Goal: Information Seeking & Learning: Learn about a topic

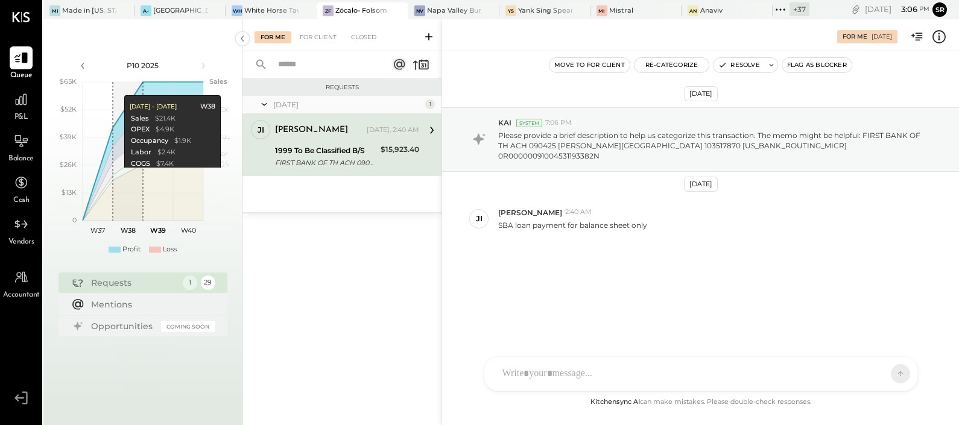
click at [780, 10] on icon at bounding box center [780, 10] width 16 height 16
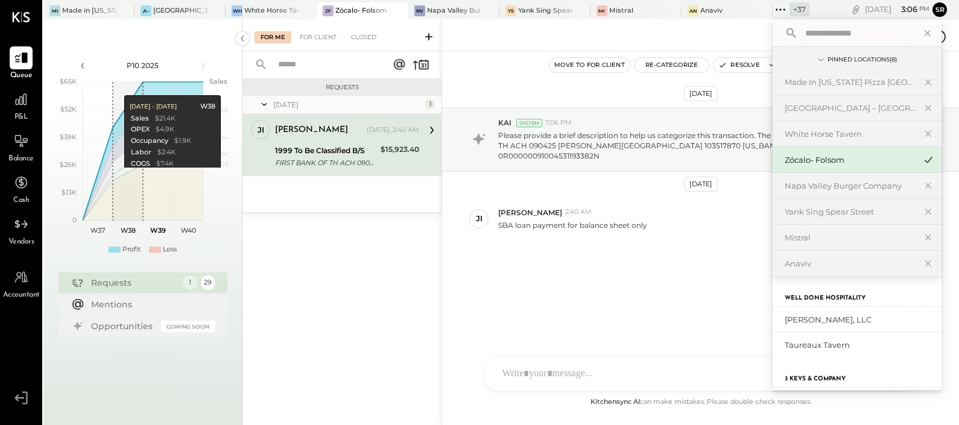
click at [826, 39] on input "text" at bounding box center [856, 33] width 112 height 22
paste input "********"
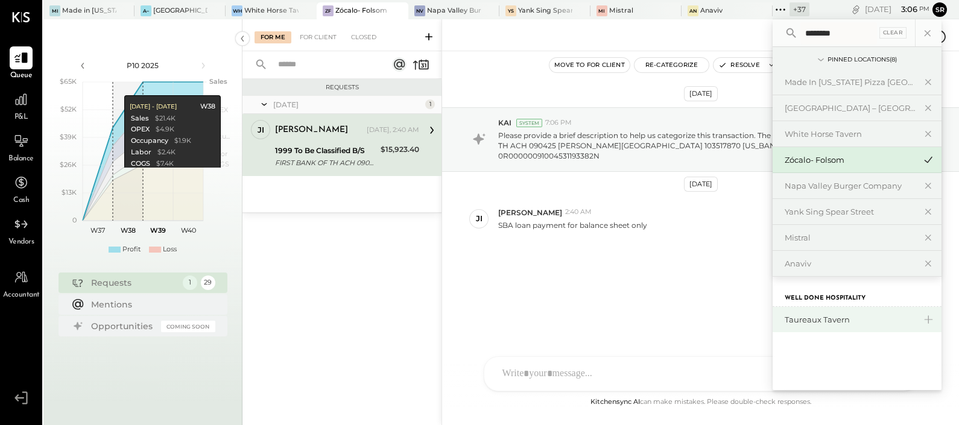
type input "********"
click at [820, 323] on div "Taureaux Tavern" at bounding box center [849, 319] width 130 height 11
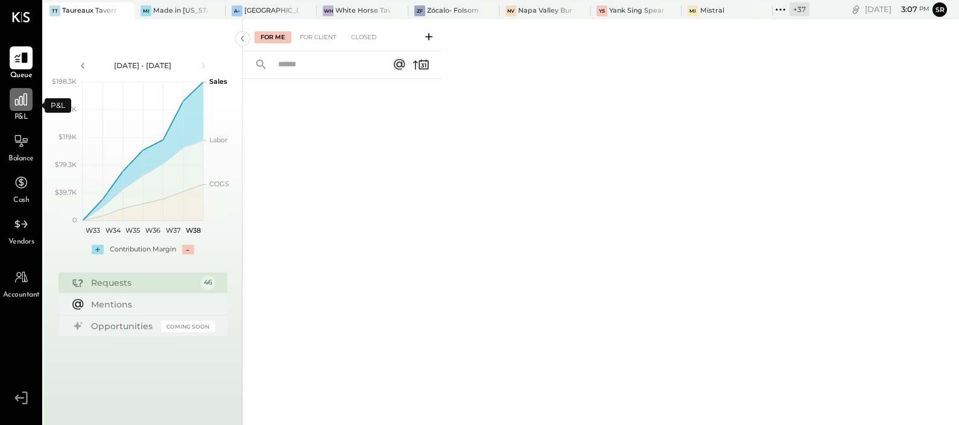
click at [22, 101] on icon at bounding box center [21, 99] width 12 height 12
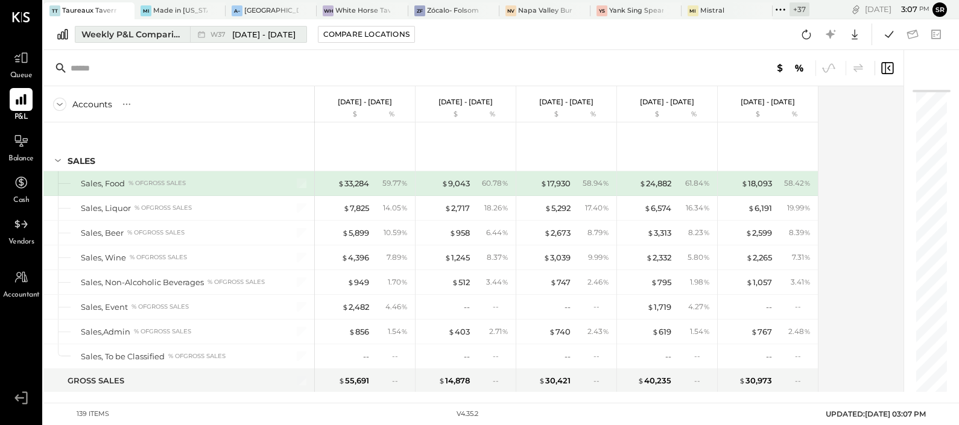
click at [163, 34] on div "Weekly P&L Comparison" at bounding box center [131, 34] width 101 height 12
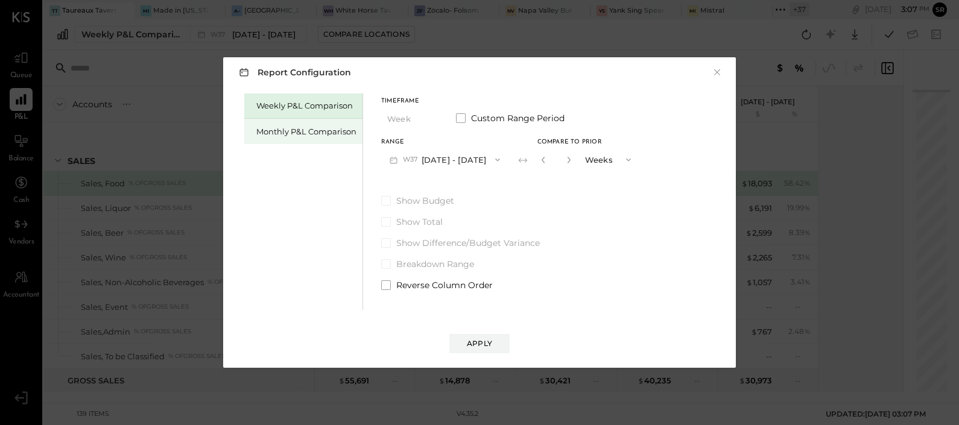
click at [314, 127] on div "Monthly P&L Comparison" at bounding box center [306, 131] width 100 height 11
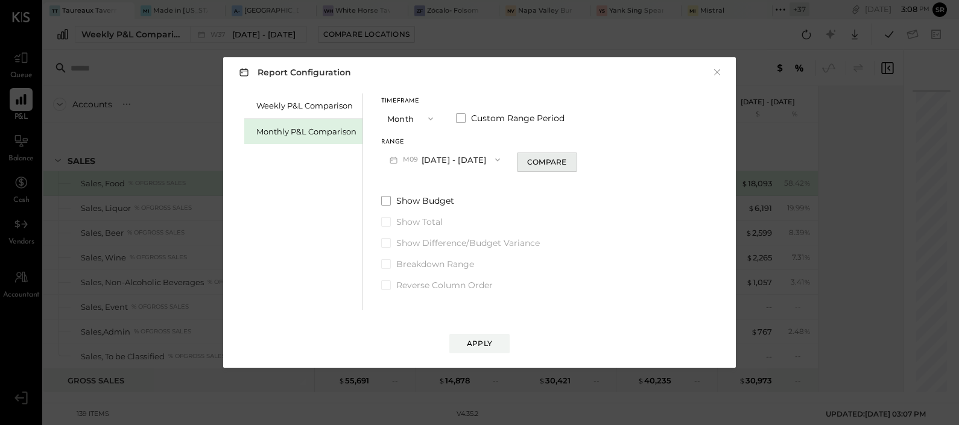
click at [531, 160] on div "Compare" at bounding box center [546, 162] width 39 height 10
click at [565, 161] on icon "button" at bounding box center [568, 159] width 7 height 7
type input "*"
click at [482, 343] on div "Apply" at bounding box center [479, 343] width 25 height 10
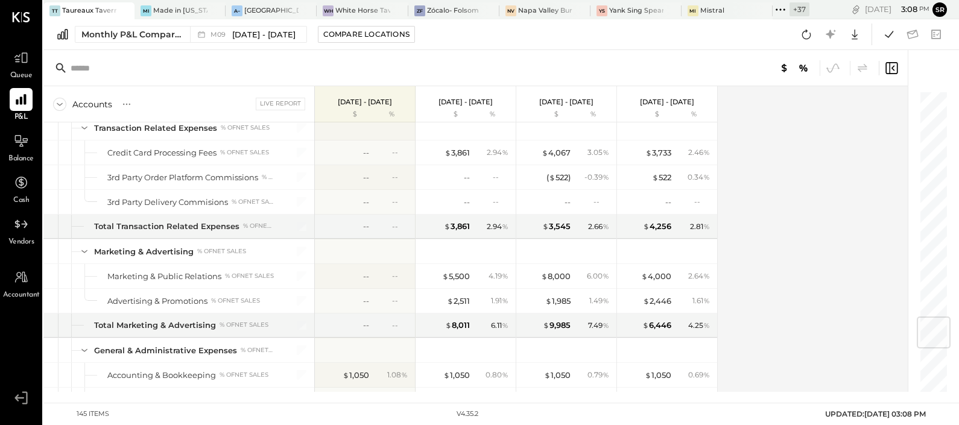
scroll to position [1884, 0]
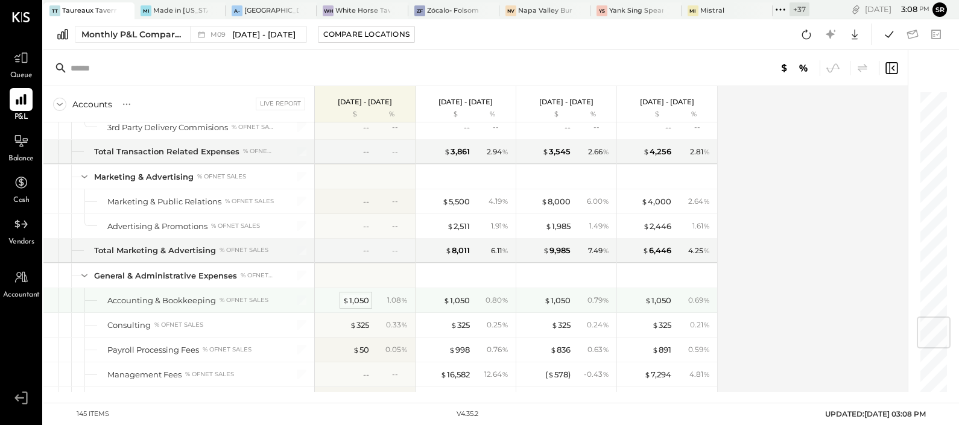
click at [355, 295] on div "$ 1,050" at bounding box center [355, 300] width 27 height 11
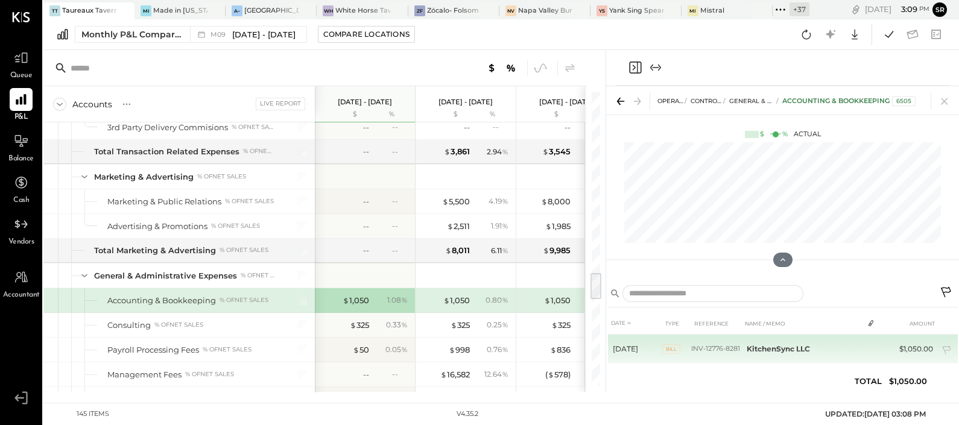
click at [766, 347] on b "KitchenSync LLC" at bounding box center [777, 348] width 63 height 9
click at [673, 347] on span "Bill" at bounding box center [671, 347] width 18 height 10
click at [742, 348] on td "KitchenSync LLC" at bounding box center [802, 347] width 121 height 25
click at [671, 345] on span "Bill" at bounding box center [671, 347] width 18 height 10
click at [630, 347] on td "[DATE]" at bounding box center [635, 347] width 54 height 25
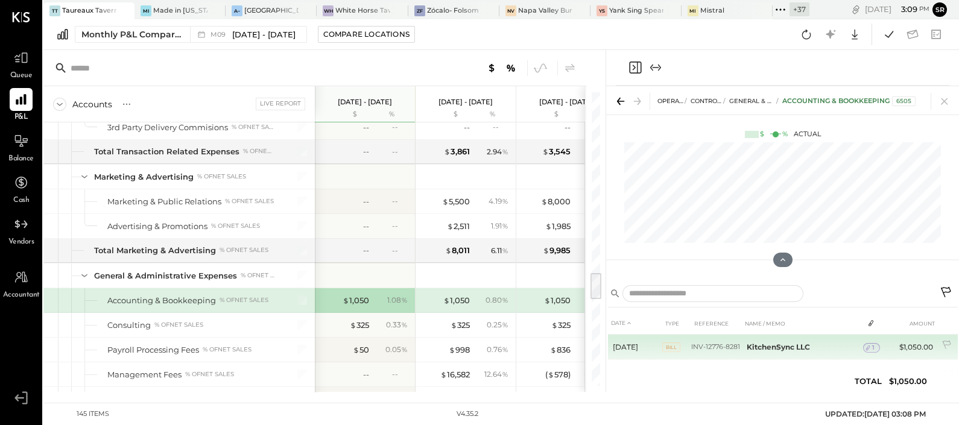
click at [721, 348] on td "INV-12776-8281" at bounding box center [716, 347] width 51 height 25
click at [750, 347] on b "KitchenSync LLC" at bounding box center [777, 346] width 63 height 9
drag, startPoint x: 750, startPoint y: 347, endPoint x: 699, endPoint y: 350, distance: 50.7
click at [699, 350] on td "INV-12776-8281" at bounding box center [716, 347] width 51 height 25
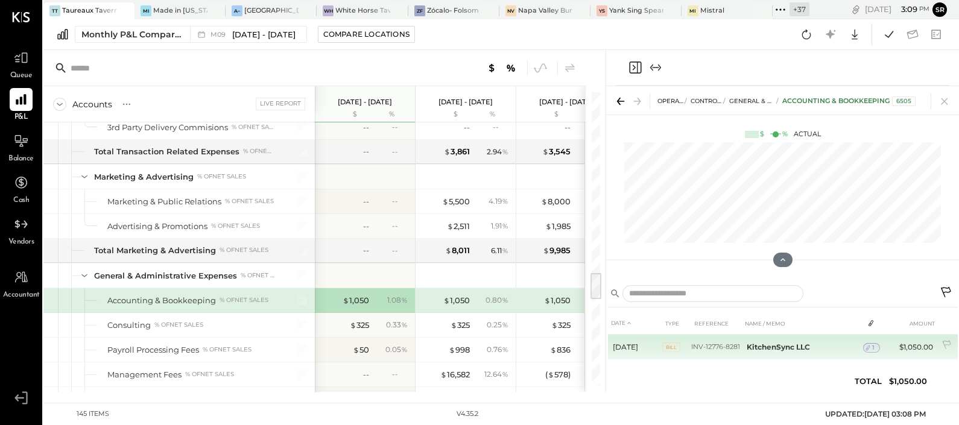
click at [909, 345] on td "$1,050.00" at bounding box center [914, 347] width 46 height 25
click at [917, 345] on td "$1,050.00" at bounding box center [914, 347] width 46 height 25
click at [634, 350] on td "[DATE]" at bounding box center [635, 347] width 54 height 25
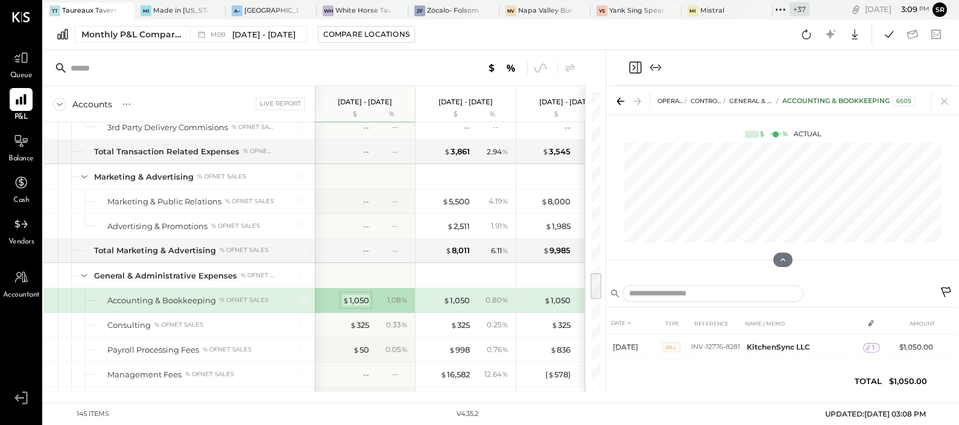
click at [357, 295] on div "$ 1,050" at bounding box center [355, 300] width 27 height 11
click at [355, 295] on div "$ 1,050" at bounding box center [355, 300] width 27 height 11
click at [464, 295] on div "$ 1,050" at bounding box center [456, 300] width 27 height 11
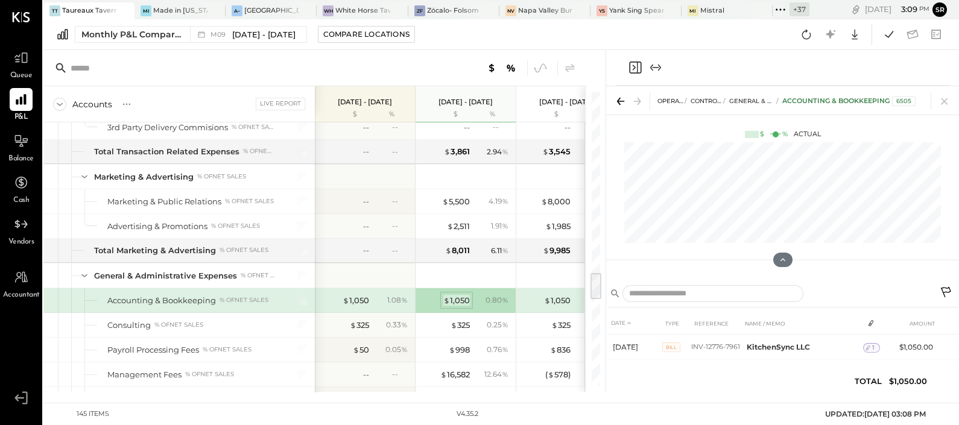
click at [453, 295] on div "$ 1,050" at bounding box center [456, 300] width 27 height 11
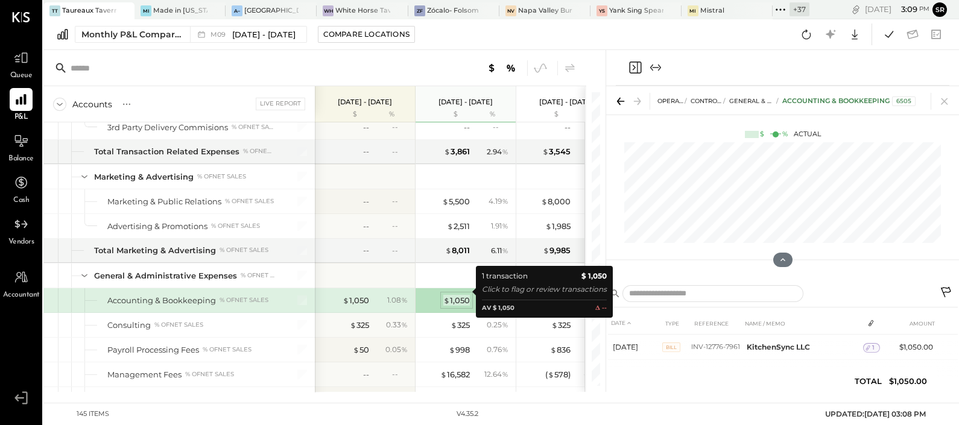
click at [453, 295] on div "$ 1,050" at bounding box center [456, 300] width 27 height 11
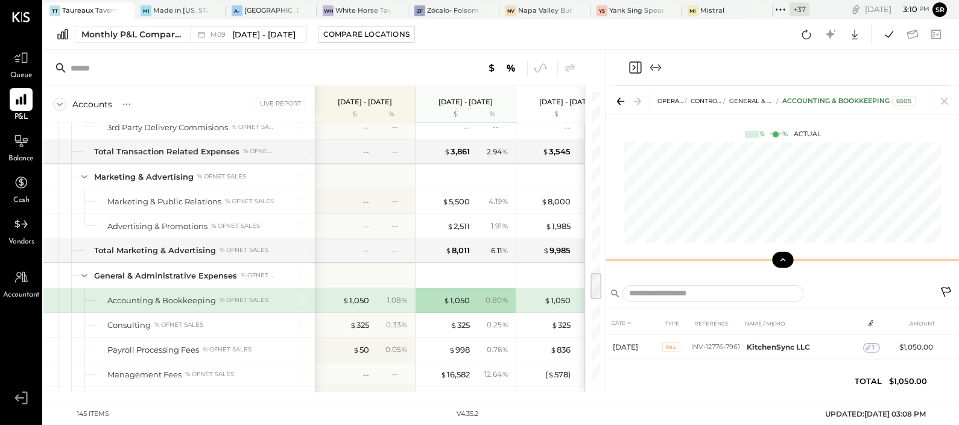
click at [786, 257] on icon at bounding box center [782, 259] width 11 height 11
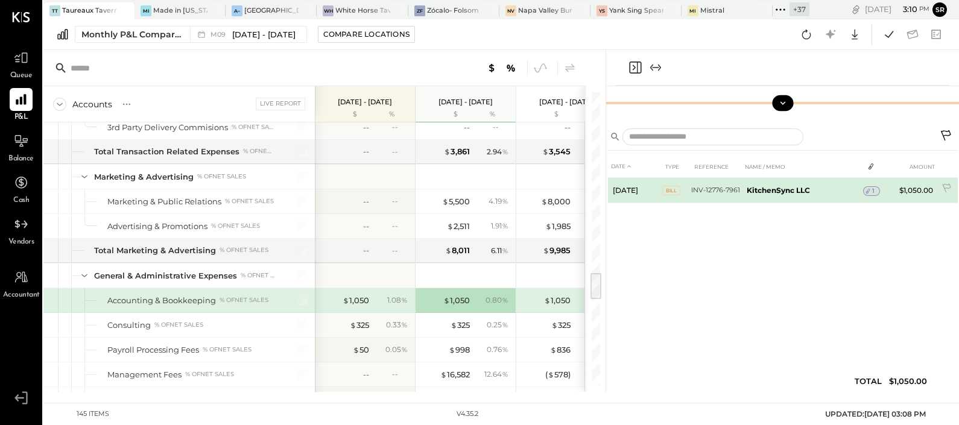
click at [759, 186] on b "KitchenSync LLC" at bounding box center [777, 190] width 63 height 9
click at [719, 190] on td "INV-12776-7961" at bounding box center [716, 190] width 51 height 25
drag, startPoint x: 719, startPoint y: 190, endPoint x: 747, endPoint y: 190, distance: 27.7
click at [747, 190] on b "KitchenSync LLC" at bounding box center [777, 190] width 63 height 9
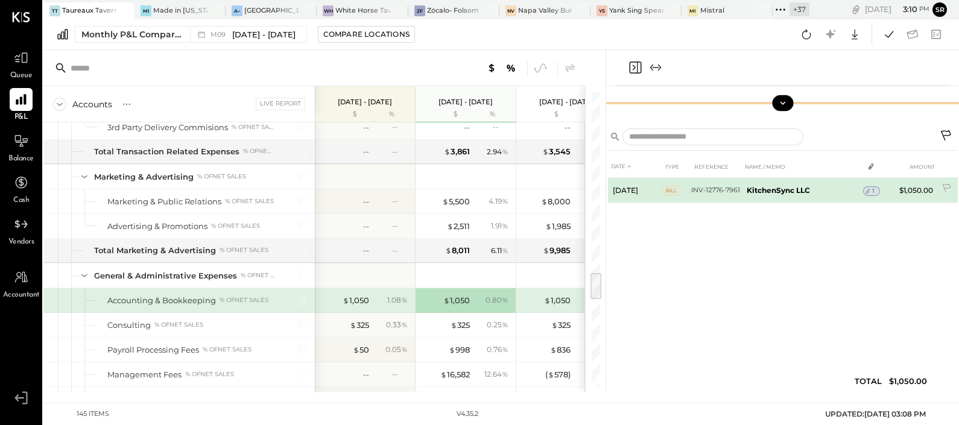
click at [911, 188] on td "$1,050.00" at bounding box center [914, 190] width 46 height 25
click at [633, 192] on td "[DATE]" at bounding box center [635, 190] width 54 height 25
drag, startPoint x: 633, startPoint y: 192, endPoint x: 709, endPoint y: 191, distance: 76.0
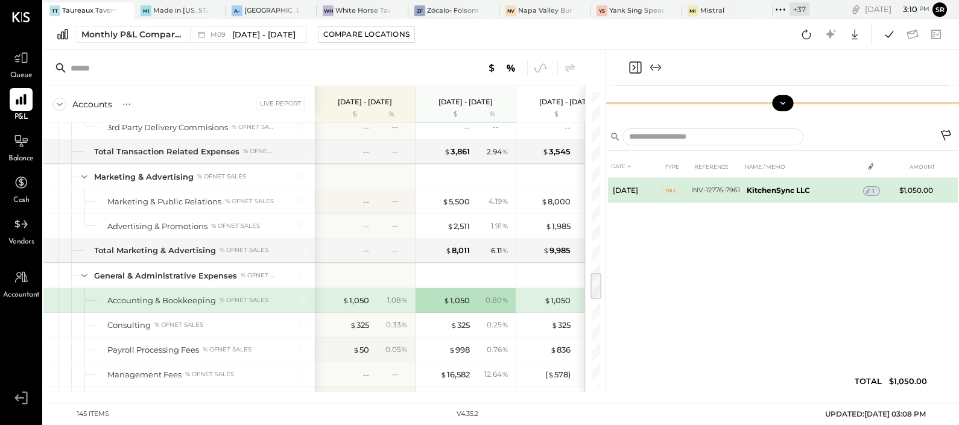
click at [709, 191] on td "INV-12776-7961" at bounding box center [716, 190] width 51 height 25
drag, startPoint x: 691, startPoint y: 191, endPoint x: 739, endPoint y: 192, distance: 47.7
click at [739, 192] on td "INV-12776-7961" at bounding box center [716, 190] width 51 height 25
copy td "INV-12776-7961"
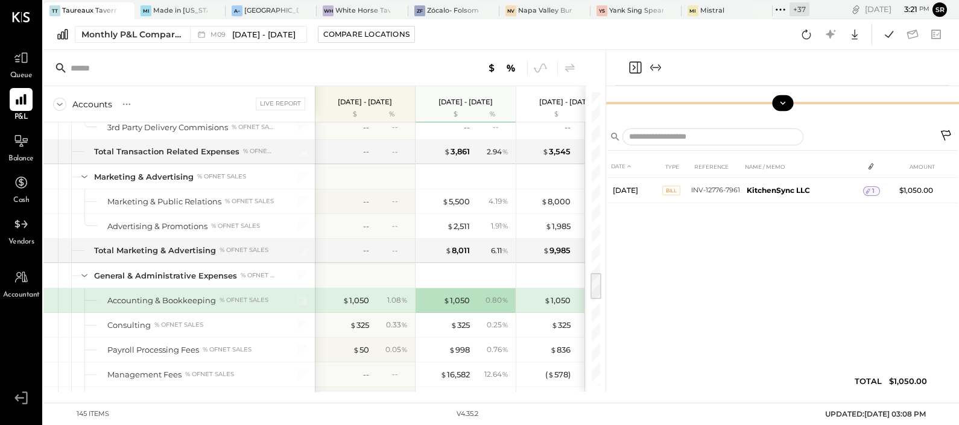
click at [84, 12] on div "Taureaux Tavern" at bounding box center [89, 11] width 54 height 10
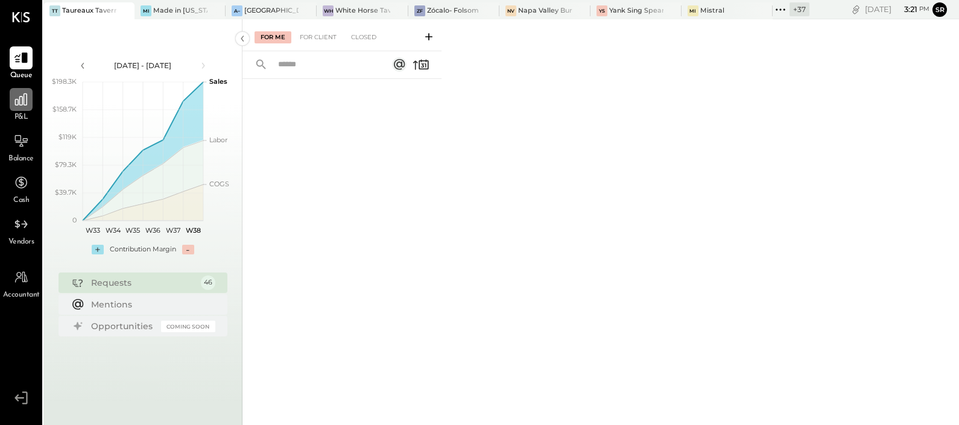
click at [21, 104] on icon at bounding box center [21, 100] width 16 height 16
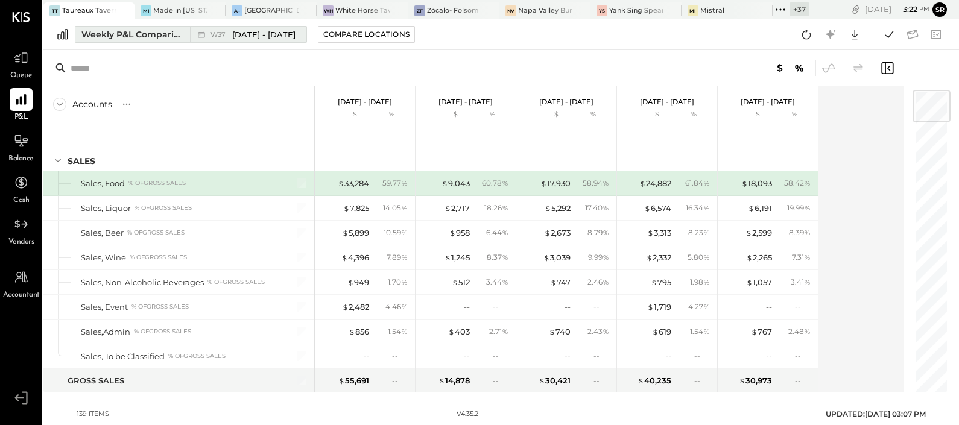
click at [153, 27] on button "Weekly P&L Comparison W37 [DATE] - [DATE]" at bounding box center [191, 34] width 232 height 17
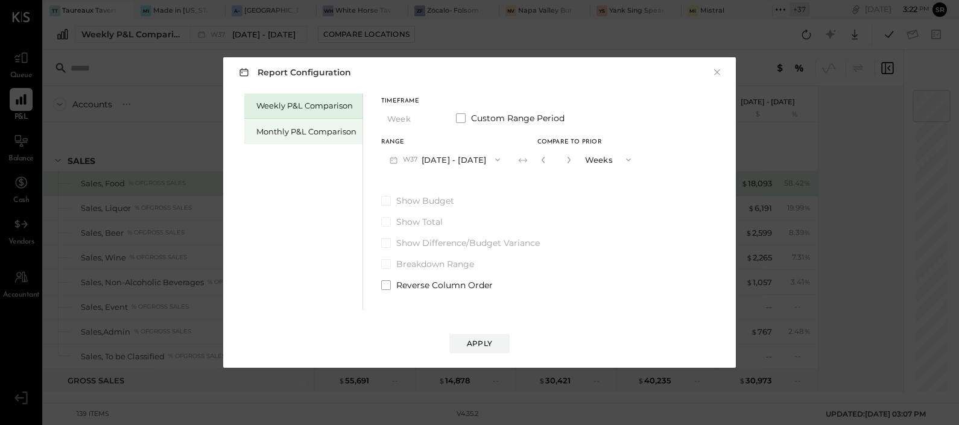
click at [324, 131] on div "Monthly P&L Comparison" at bounding box center [306, 131] width 100 height 11
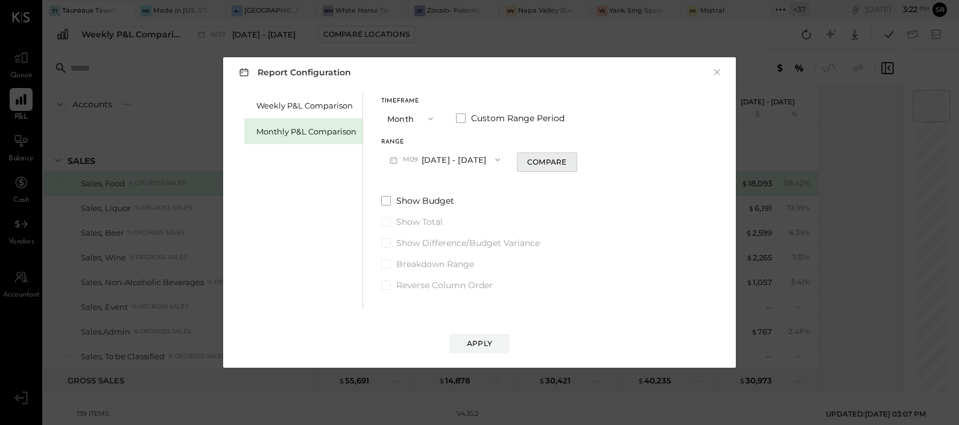
click at [534, 162] on div "Compare" at bounding box center [546, 162] width 39 height 10
click at [564, 163] on button "button" at bounding box center [569, 159] width 10 height 13
type input "*"
click at [474, 341] on div "Apply" at bounding box center [479, 343] width 25 height 10
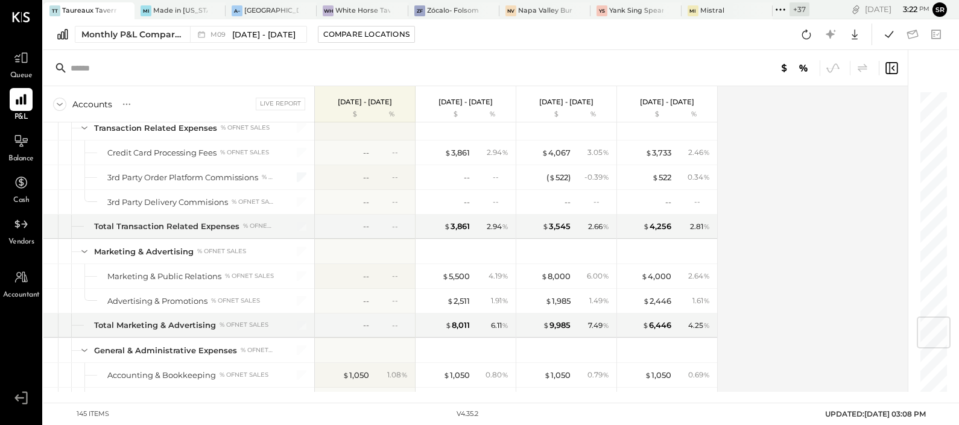
scroll to position [1884, 0]
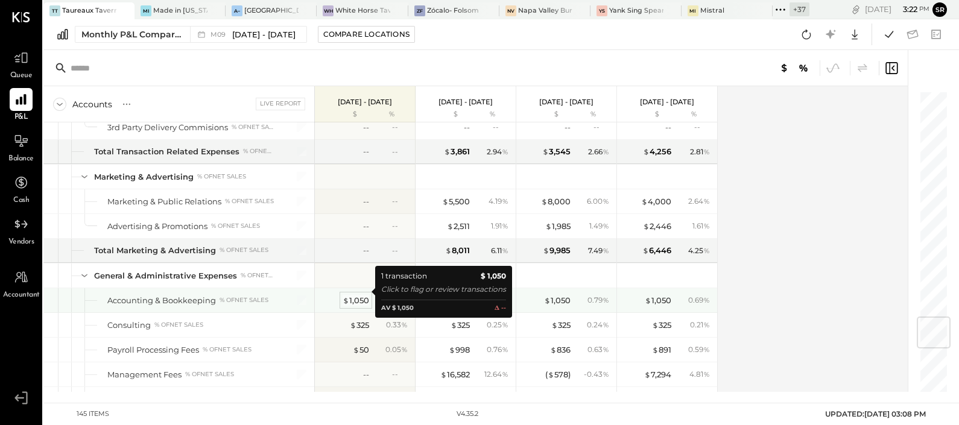
click at [350, 295] on div "$ 1,050" at bounding box center [355, 300] width 27 height 11
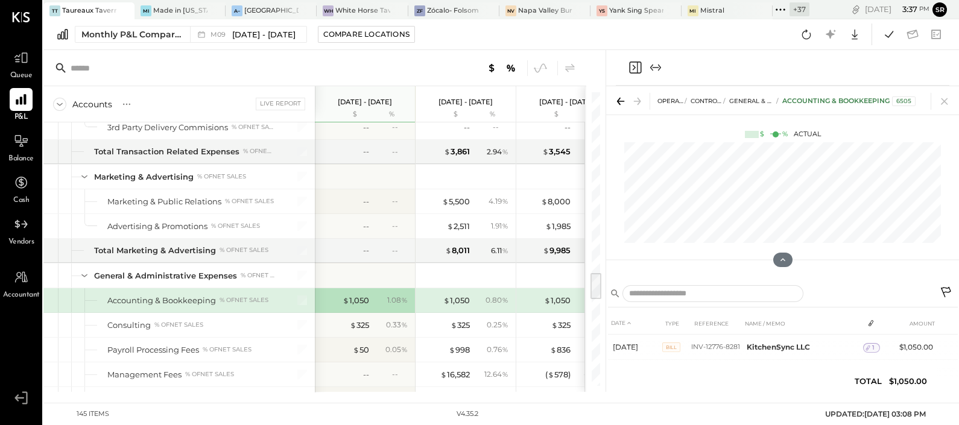
click at [778, 11] on icon at bounding box center [780, 10] width 16 height 16
click at [710, 11] on div "Mistral" at bounding box center [712, 11] width 24 height 10
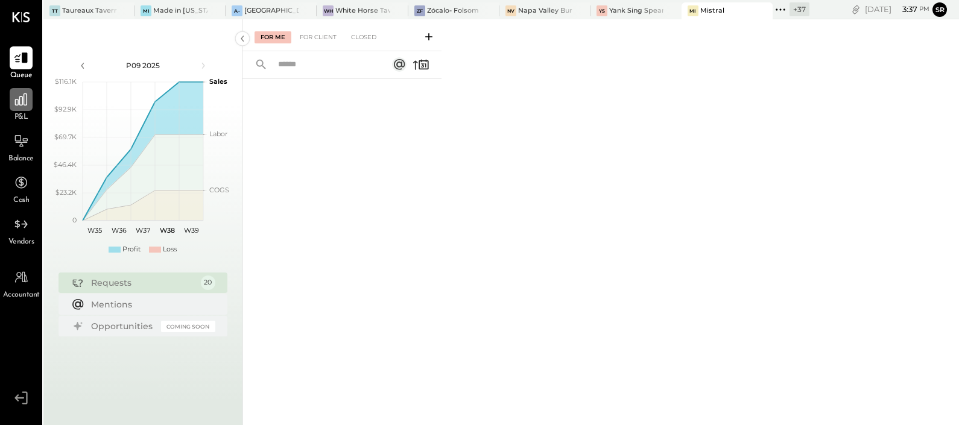
click at [27, 99] on icon at bounding box center [21, 100] width 16 height 16
